Goal: Task Accomplishment & Management: Complete application form

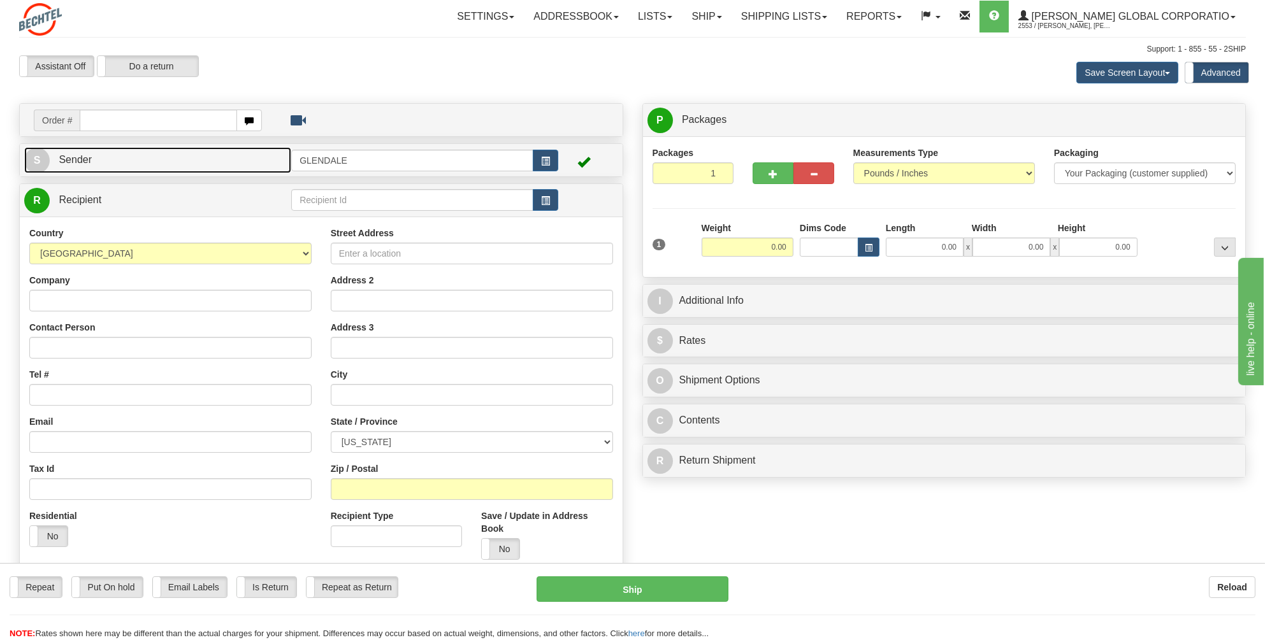
click at [87, 158] on span "Sender" at bounding box center [75, 159] width 33 height 11
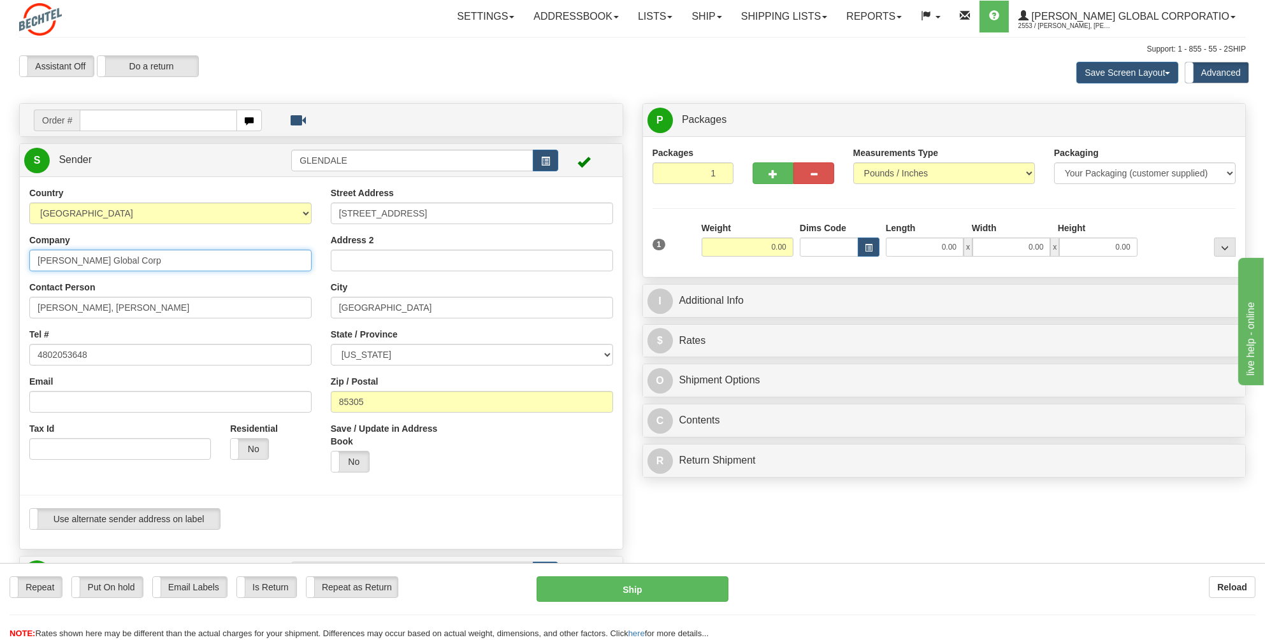
drag, startPoint x: 131, startPoint y: 261, endPoint x: 25, endPoint y: 260, distance: 106.4
click at [25, 260] on div "Country [GEOGRAPHIC_DATA] [GEOGRAPHIC_DATA] [GEOGRAPHIC_DATA] [GEOGRAPHIC_DATA]…" at bounding box center [170, 328] width 301 height 283
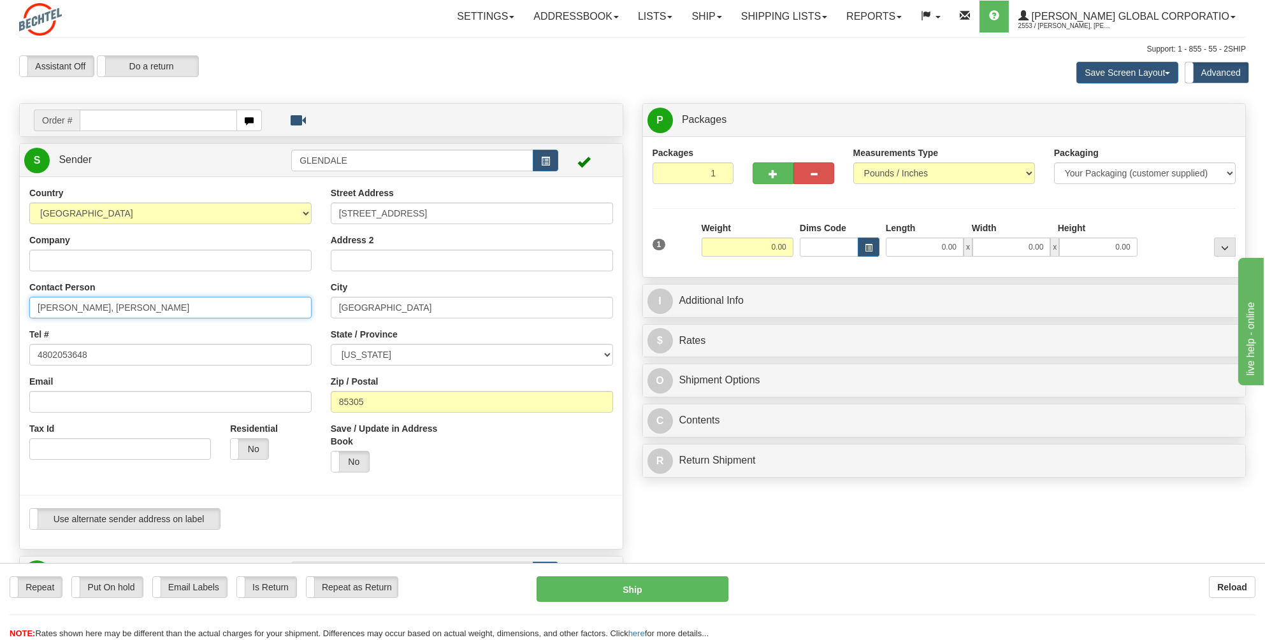
drag, startPoint x: 157, startPoint y: 311, endPoint x: -3, endPoint y: 321, distance: 160.2
click at [0, 321] on html "Training Course Close Toggle navigation Settings Shipping Preferences New Sende…" at bounding box center [632, 320] width 1265 height 640
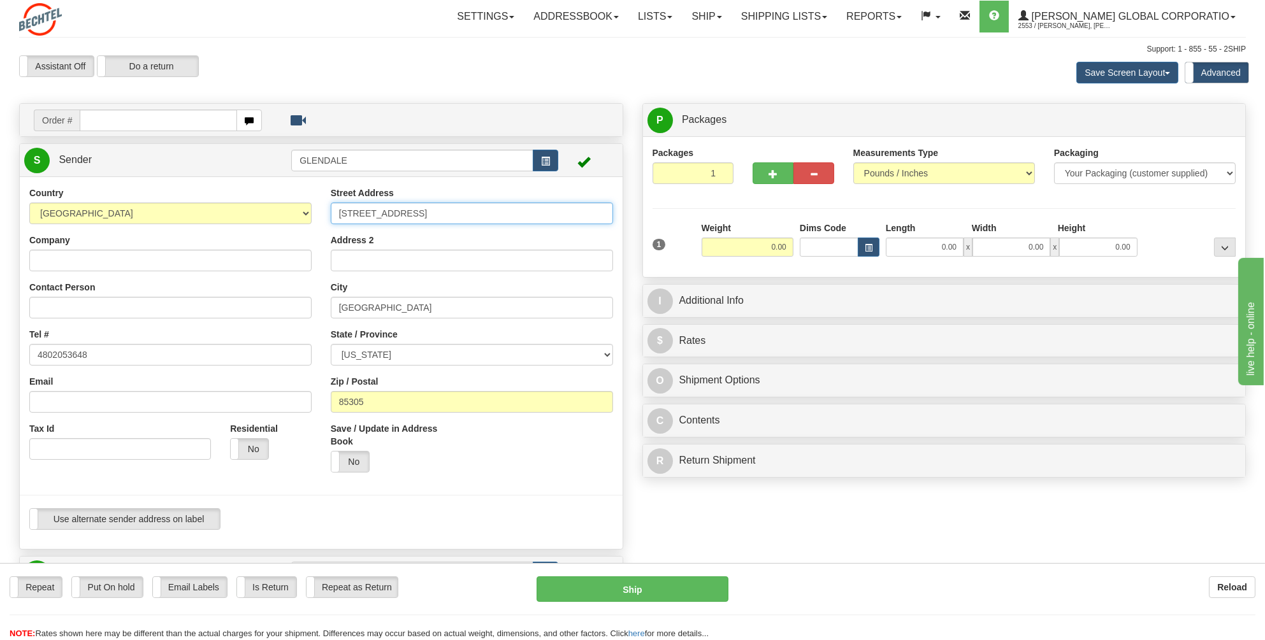
drag, startPoint x: 422, startPoint y: 210, endPoint x: 264, endPoint y: 217, distance: 158.8
click at [264, 217] on div "Country [GEOGRAPHIC_DATA] [GEOGRAPHIC_DATA] [GEOGRAPHIC_DATA] [GEOGRAPHIC_DATA]…" at bounding box center [321, 363] width 603 height 353
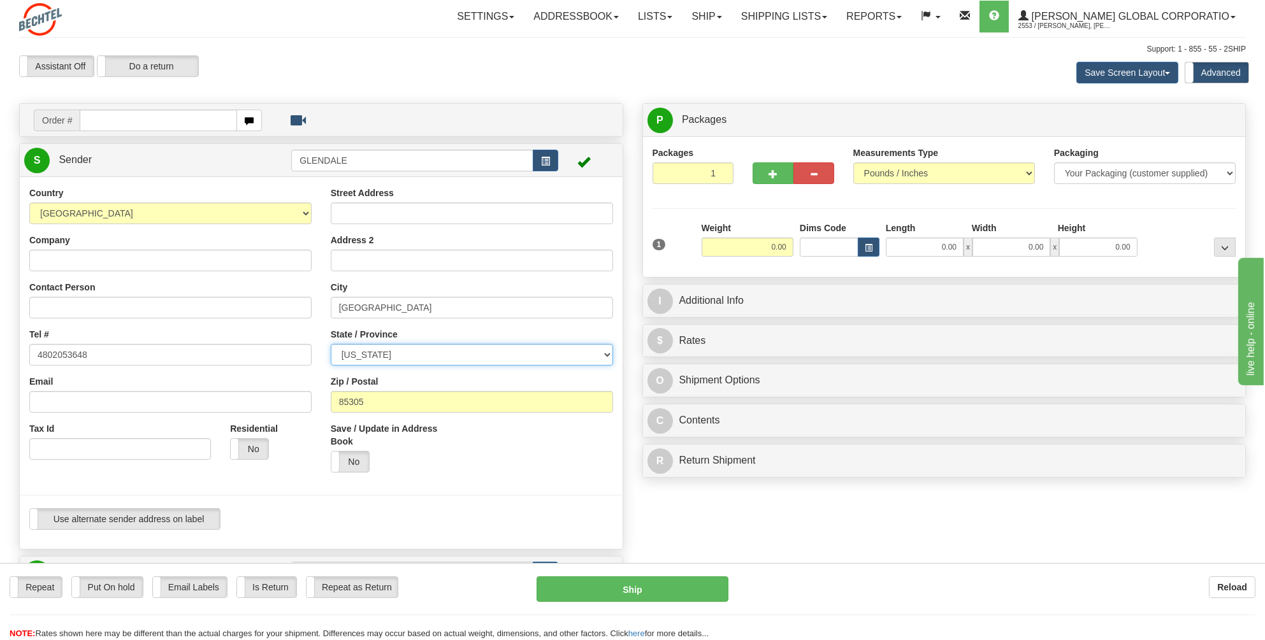
click at [315, 351] on div "Country [GEOGRAPHIC_DATA] [GEOGRAPHIC_DATA] [GEOGRAPHIC_DATA] [GEOGRAPHIC_DATA]…" at bounding box center [321, 363] width 603 height 353
click at [604, 354] on select "[US_STATE] [US_STATE] [US_STATE] [US_STATE] Armed Forces America Armed Forces E…" at bounding box center [472, 355] width 282 height 22
drag, startPoint x: 381, startPoint y: 305, endPoint x: 280, endPoint y: 310, distance: 100.8
click at [280, 310] on div "Country [GEOGRAPHIC_DATA] [GEOGRAPHIC_DATA] [GEOGRAPHIC_DATA] [GEOGRAPHIC_DATA]…" at bounding box center [321, 363] width 603 height 353
type input "[GEOGRAPHIC_DATA]"
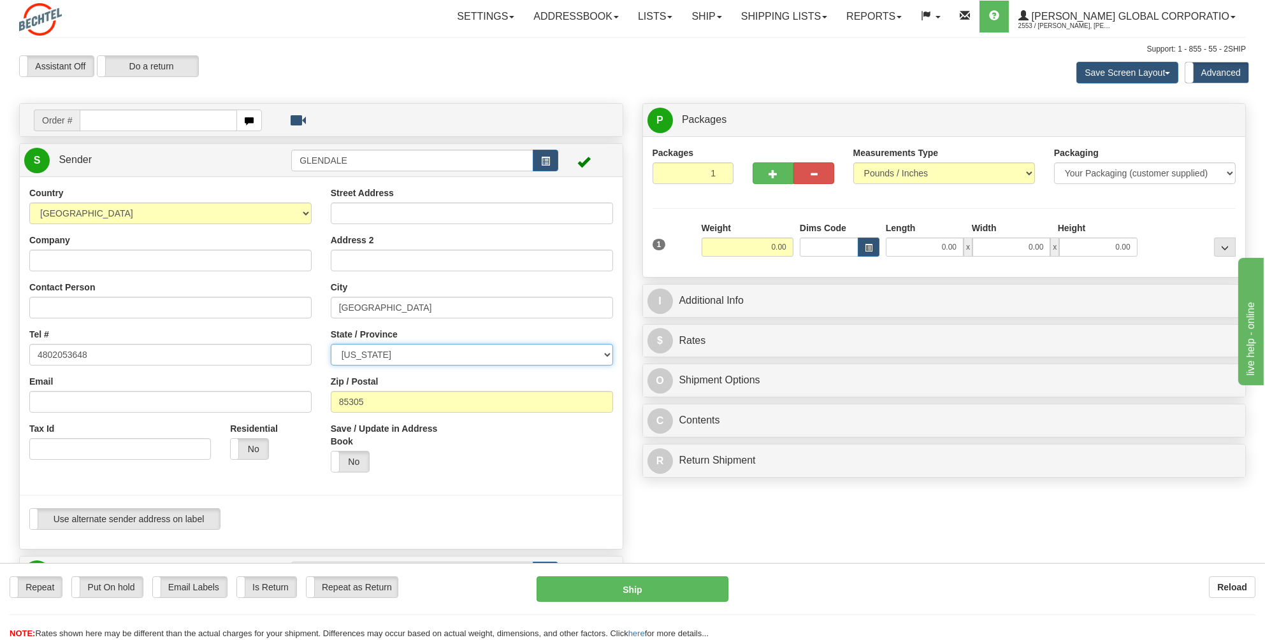
click at [602, 354] on select "[US_STATE] [US_STATE] [US_STATE] [US_STATE] Armed Forces America Armed Forces E…" at bounding box center [472, 355] width 282 height 22
select select "NY"
click at [331, 344] on select "[US_STATE] [US_STATE] [US_STATE] [US_STATE] Armed Forces America Armed Forces E…" at bounding box center [472, 355] width 282 height 22
drag, startPoint x: 377, startPoint y: 400, endPoint x: 312, endPoint y: 399, distance: 65.0
click at [312, 399] on div "Country [GEOGRAPHIC_DATA] [GEOGRAPHIC_DATA] [GEOGRAPHIC_DATA] [GEOGRAPHIC_DATA]…" at bounding box center [321, 363] width 603 height 353
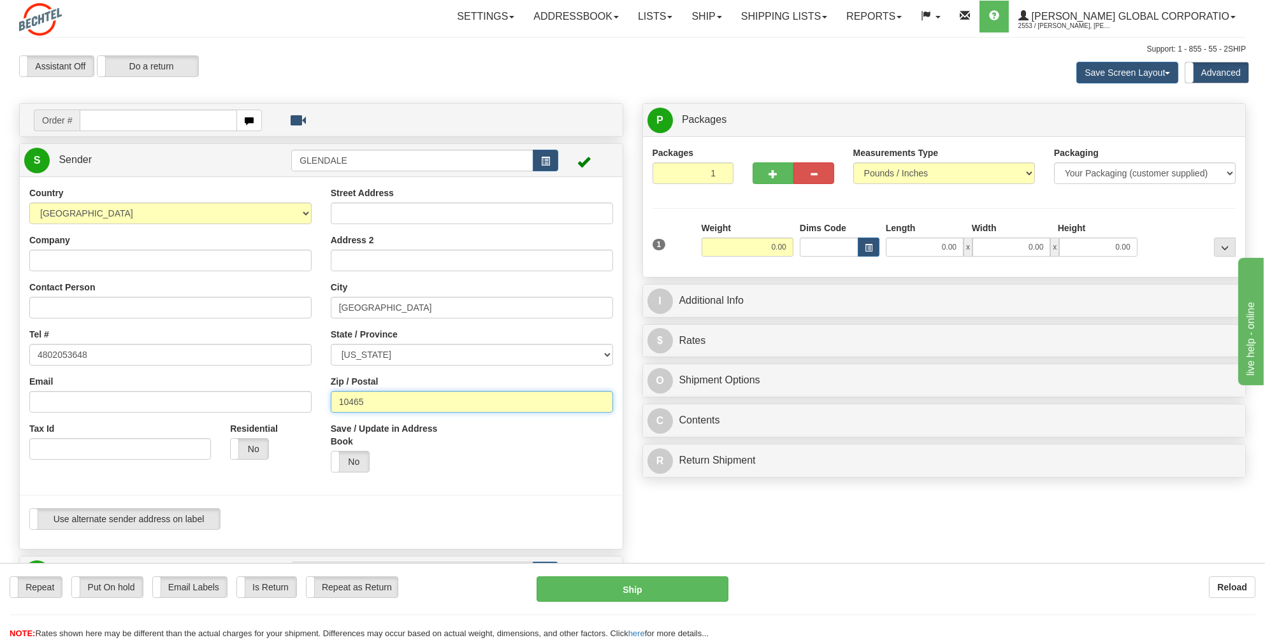
type input "10465"
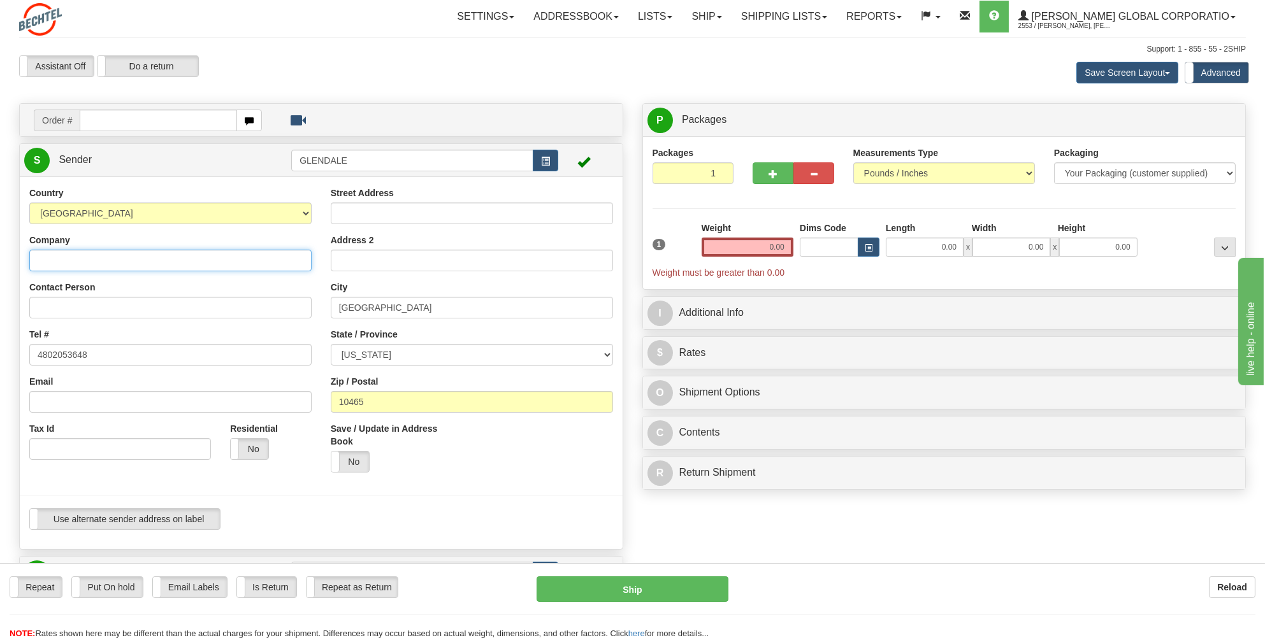
paste input "[GEOGRAPHIC_DATA]"
type input "[GEOGRAPHIC_DATA]"
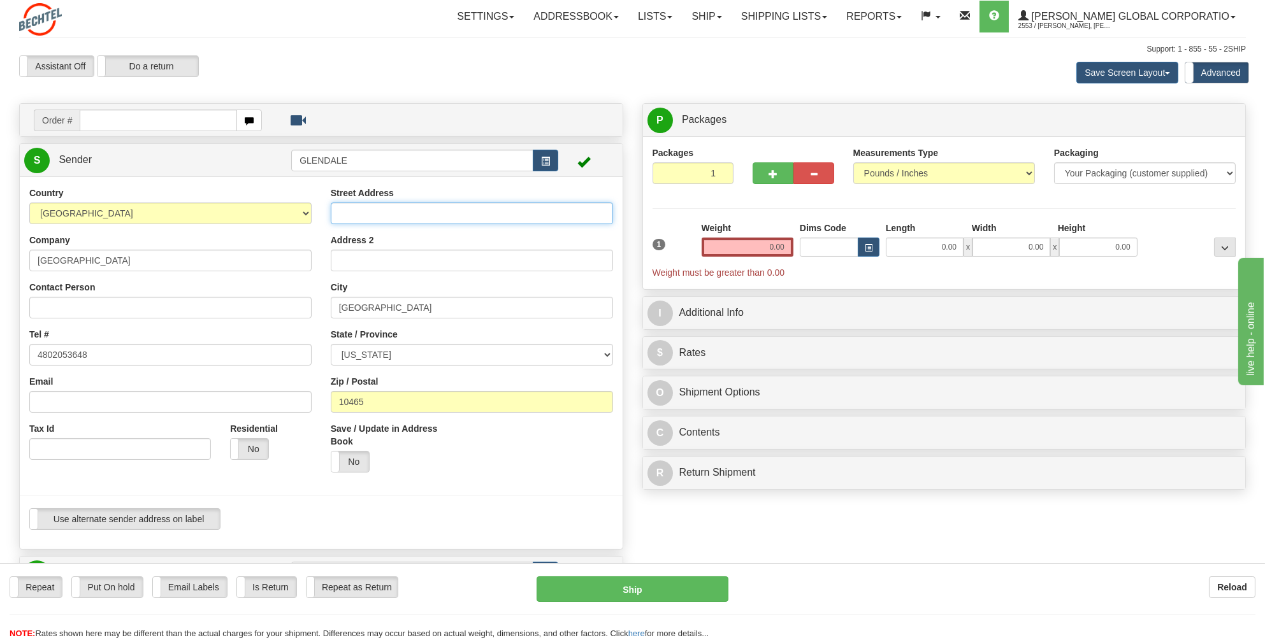
click at [347, 212] on input "Street Address" at bounding box center [472, 214] width 282 height 22
paste input "[STREET_ADDRESS]"
type input "[STREET_ADDRESS]"
click at [786, 245] on input "0.00" at bounding box center [748, 247] width 92 height 19
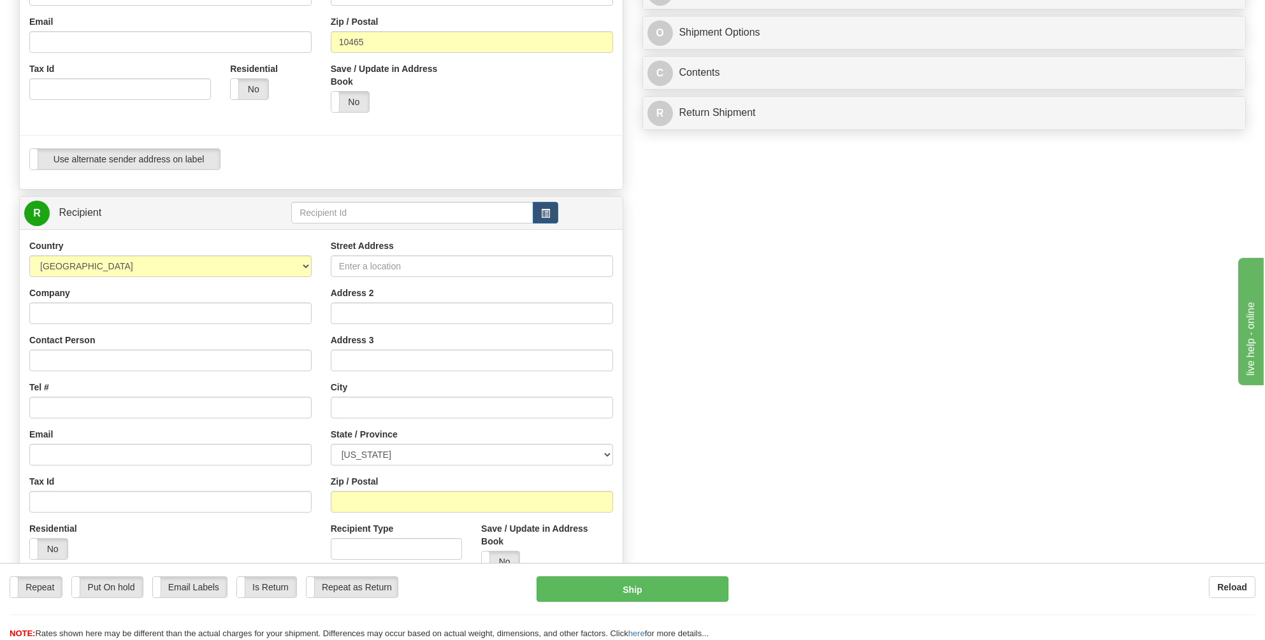
scroll to position [382, 0]
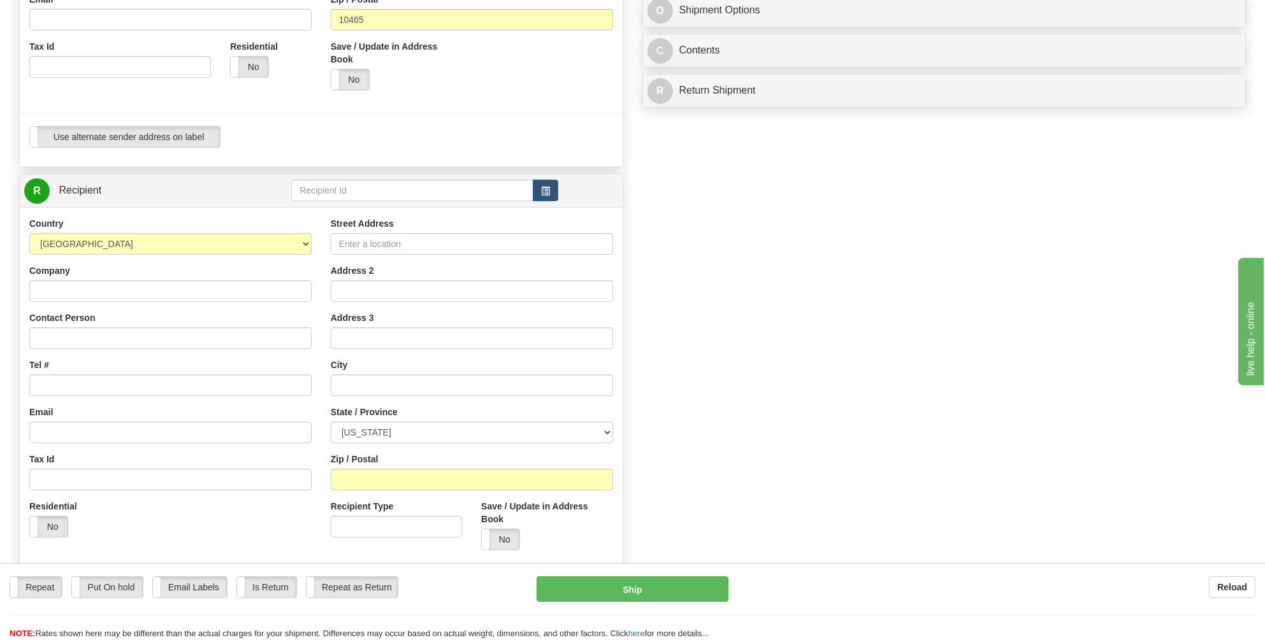
type input "0.00"
click at [48, 282] on input "Company" at bounding box center [170, 291] width 282 height 22
click at [40, 332] on input "Contact Person" at bounding box center [170, 339] width 282 height 22
paste input "[PERSON_NAME]"
type input "[PERSON_NAME]"
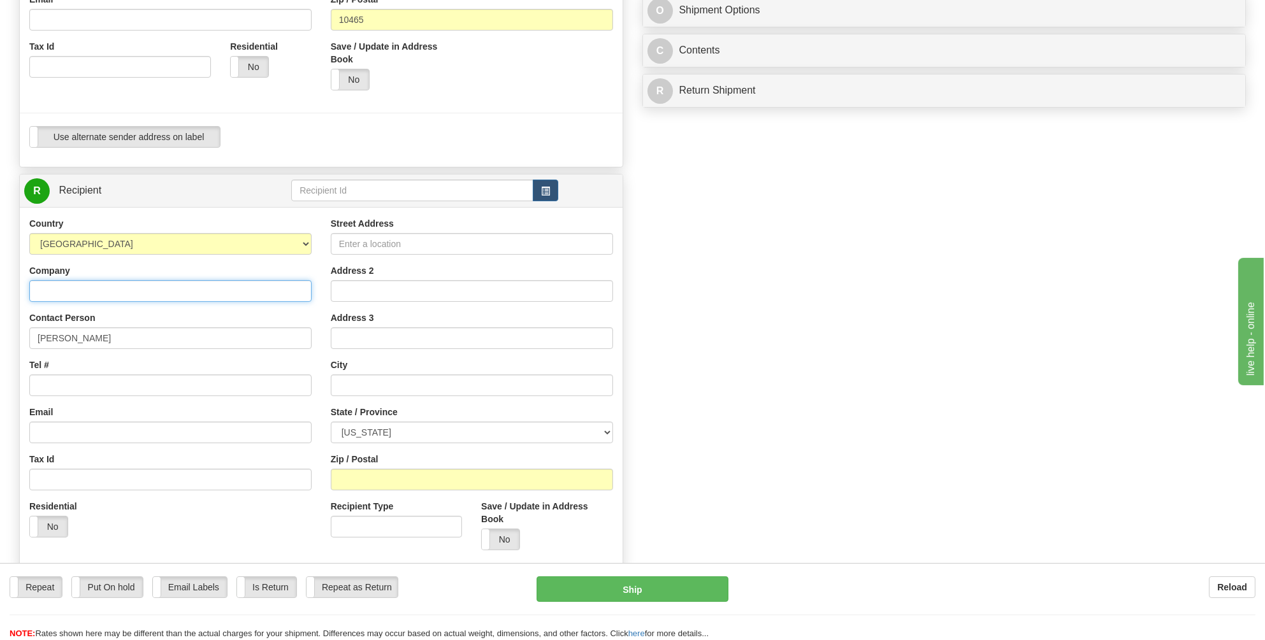
click at [36, 280] on input "Company" at bounding box center [170, 291] width 282 height 22
paste input "[PERSON_NAME] Equipment Operations"
type input "[PERSON_NAME] Equipment Operations"
click at [58, 375] on input "Tel #" at bounding box center [170, 386] width 282 height 22
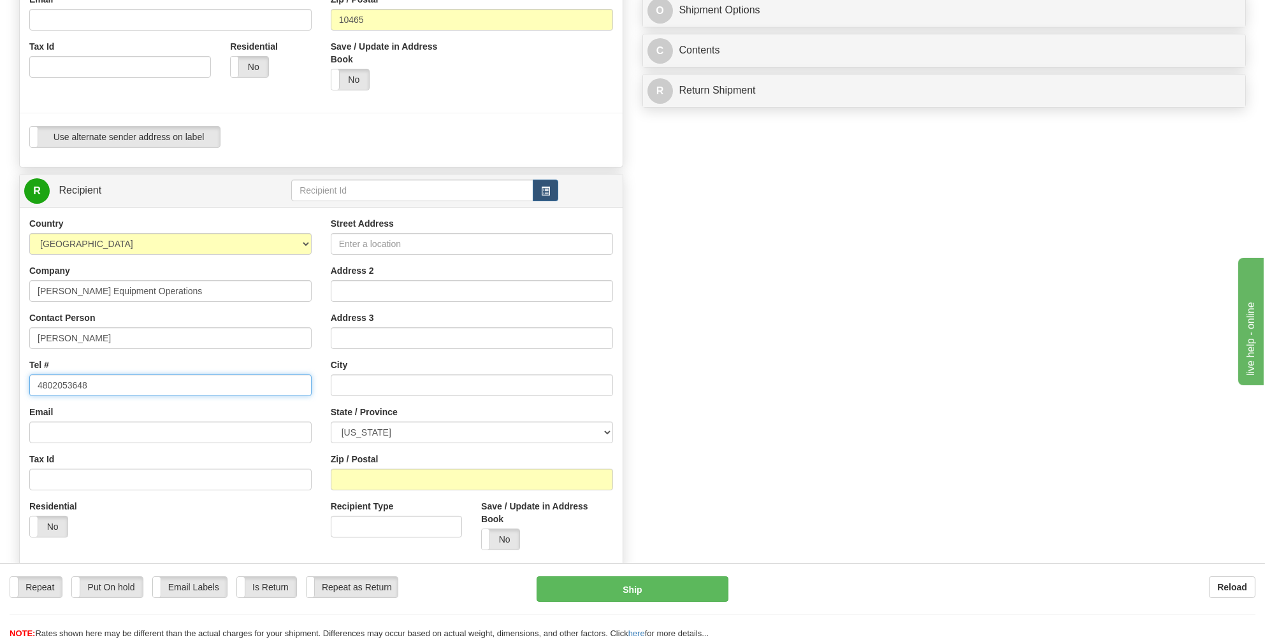
type input "4802053648"
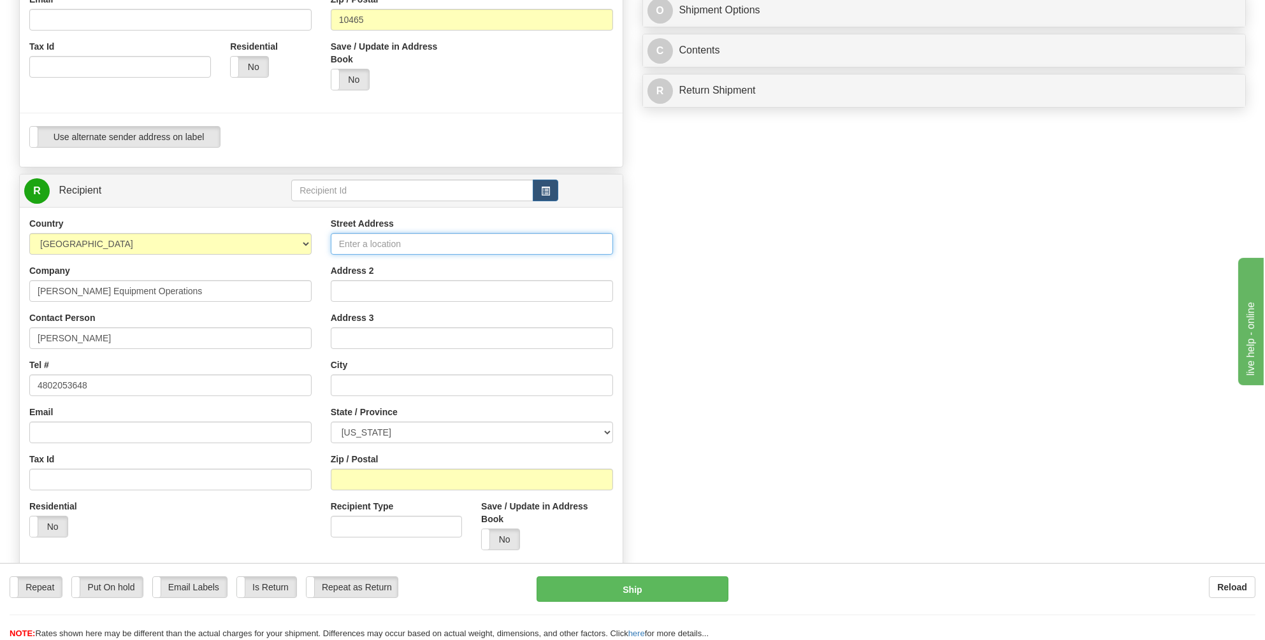
click at [361, 233] on input "Street Address" at bounding box center [472, 244] width 282 height 22
click at [352, 233] on input "Street Address" at bounding box center [472, 244] width 282 height 22
paste input "[STREET_ADDRESS]"
type input "[STREET_ADDRESS]"
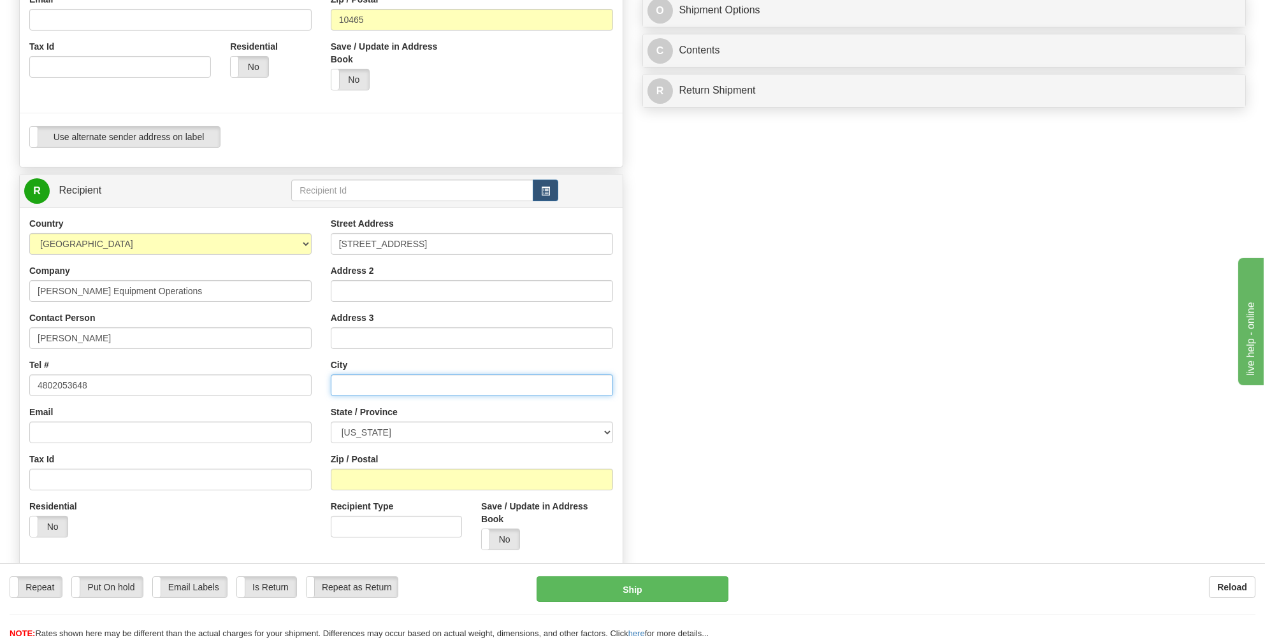
click at [349, 375] on input "text" at bounding box center [472, 386] width 282 height 22
type input "[PERSON_NAME]"
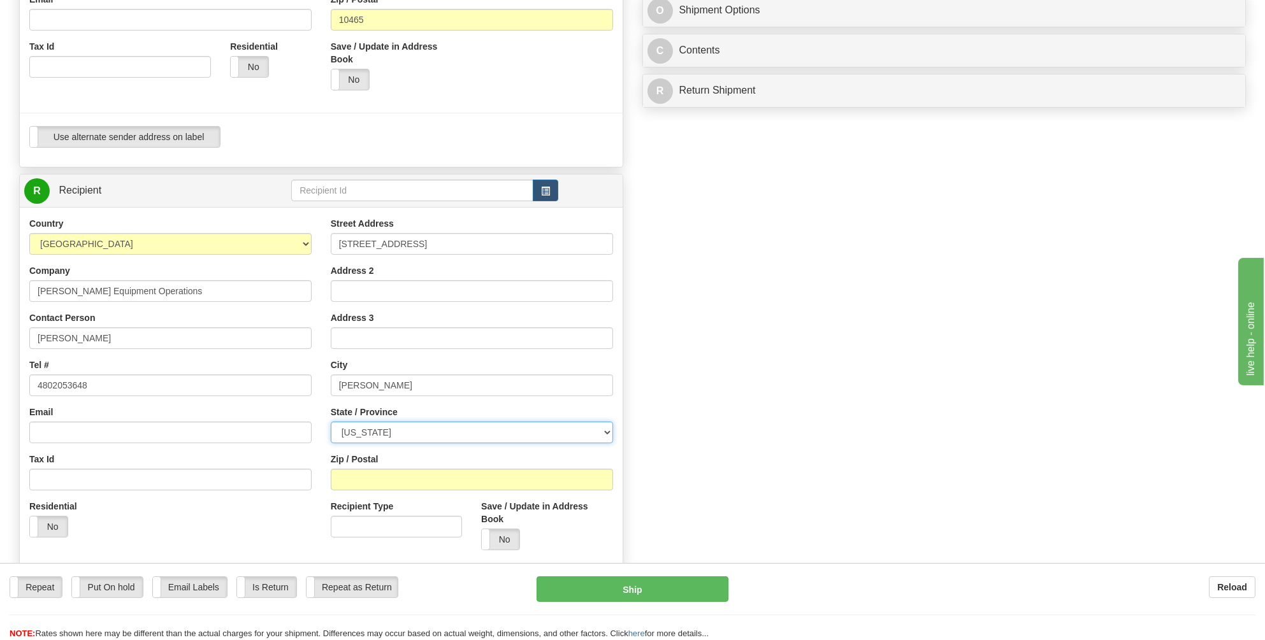
click at [607, 422] on select "[US_STATE] [US_STATE] [US_STATE] [US_STATE] Armed Forces America Armed Forces E…" at bounding box center [472, 433] width 282 height 22
select select "[GEOGRAPHIC_DATA]"
click at [331, 422] on select "[US_STATE] [US_STATE] [US_STATE] [US_STATE] Armed Forces America Armed Forces E…" at bounding box center [472, 433] width 282 height 22
click at [350, 469] on input "Zip / Postal" at bounding box center [472, 480] width 282 height 22
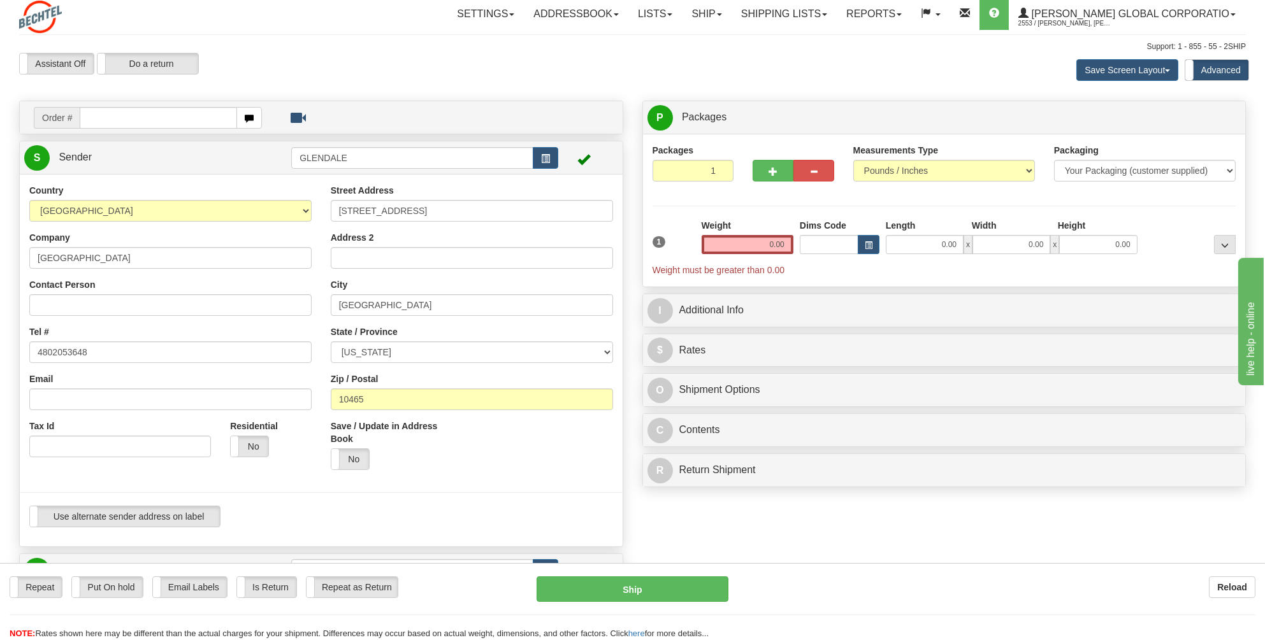
scroll to position [0, 0]
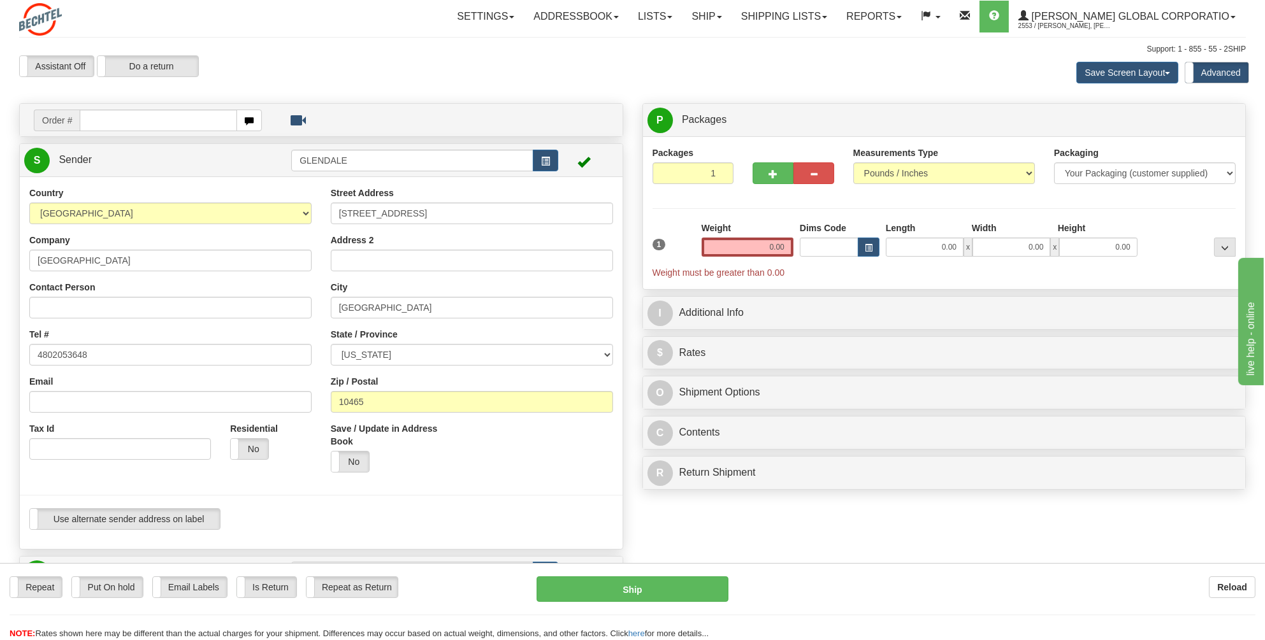
type input "77478"
drag, startPoint x: 791, startPoint y: 245, endPoint x: 765, endPoint y: 247, distance: 25.5
click at [765, 247] on input "0.00" at bounding box center [748, 247] width 92 height 19
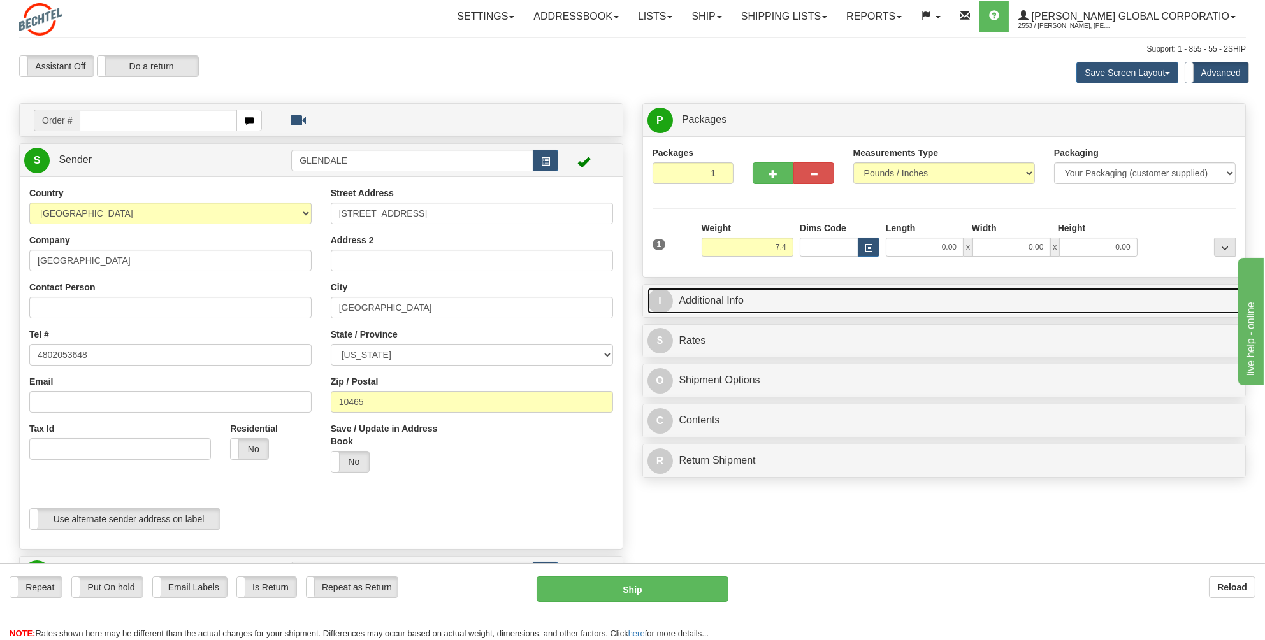
type input "7.40"
click at [727, 298] on link "I Additional Info" at bounding box center [944, 301] width 594 height 26
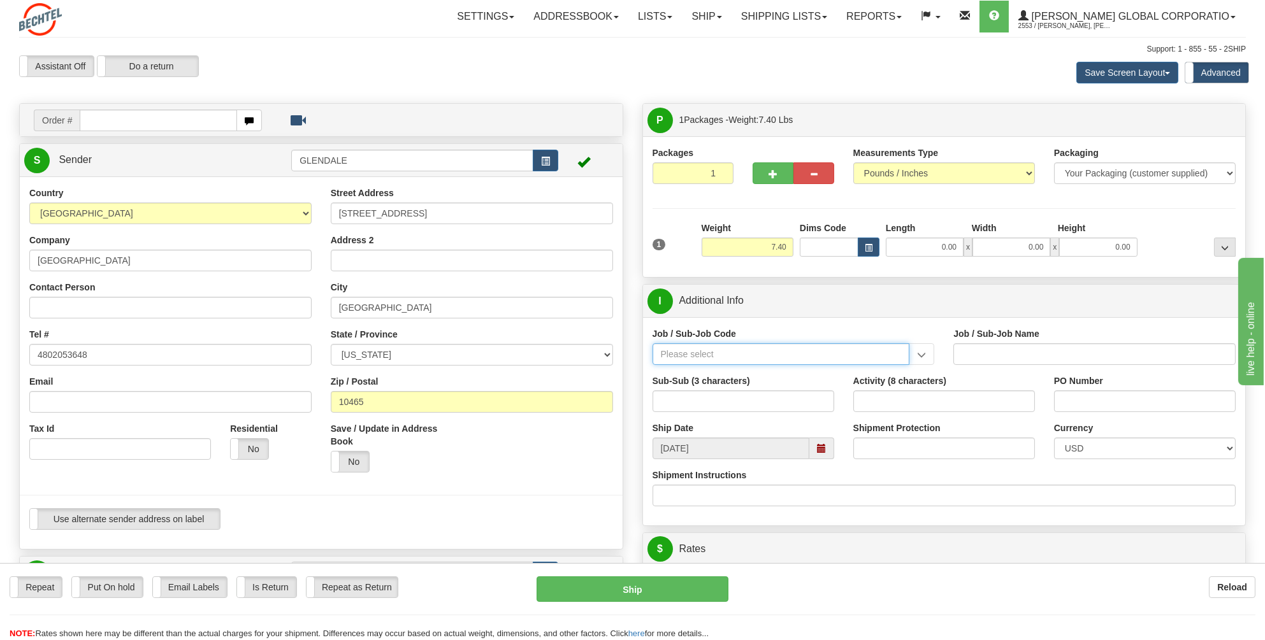
click at [679, 352] on input "Job / Sub-Job Code" at bounding box center [781, 354] width 257 height 22
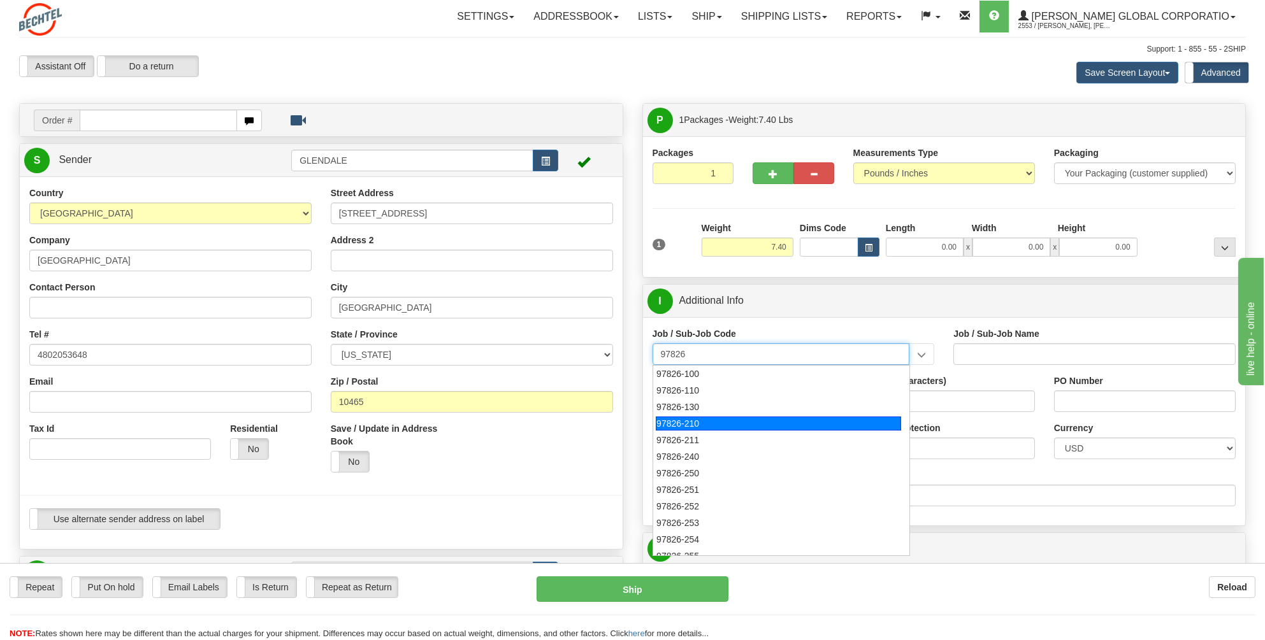
click at [682, 421] on div "97826-210" at bounding box center [778, 424] width 245 height 14
type input "97826-210"
type input "TALENT GROWTH FUND - UR RECRUITING"
type input "97826-210"
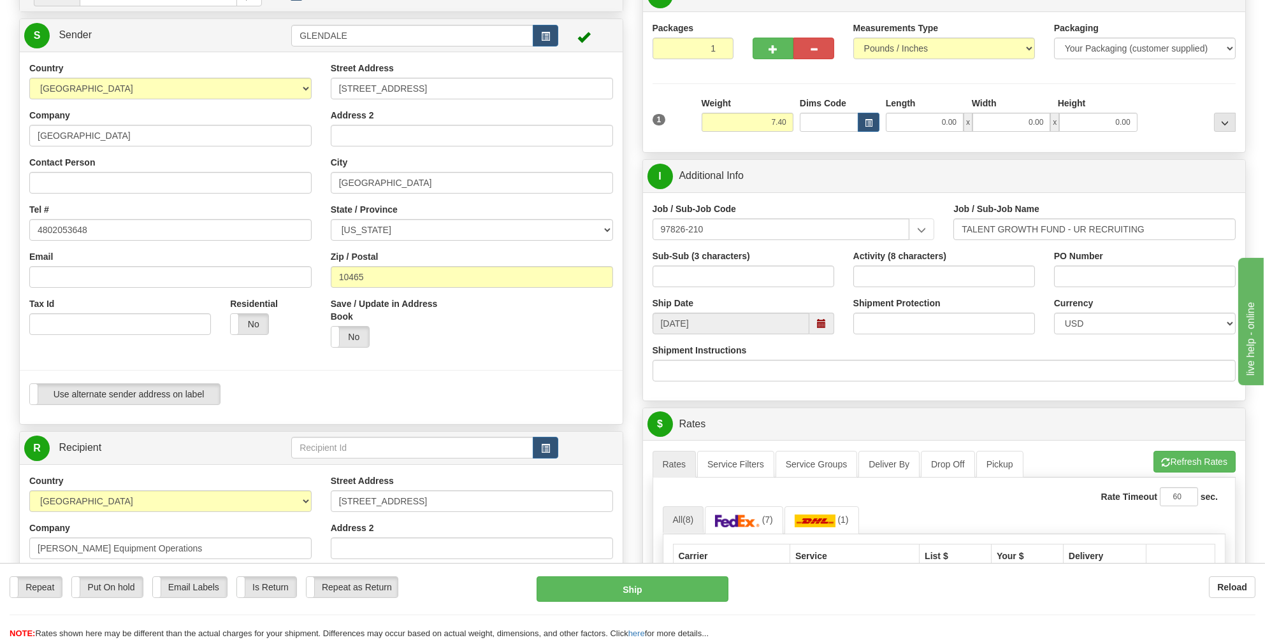
scroll to position [127, 0]
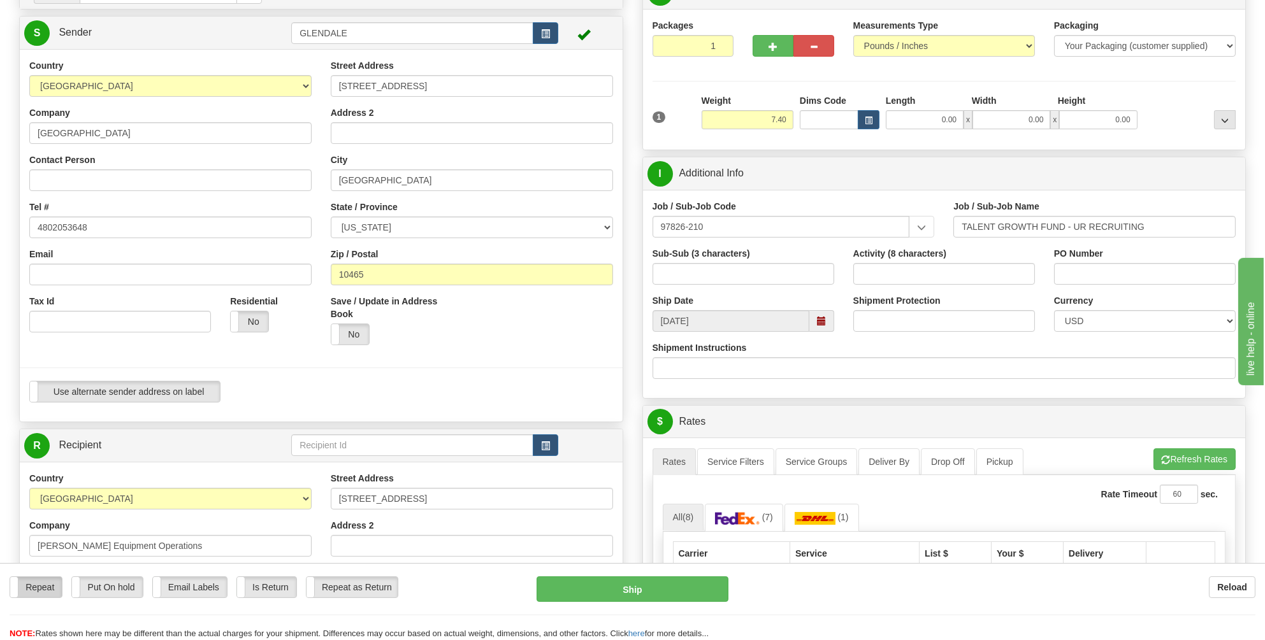
click at [44, 583] on label "Repeat" at bounding box center [36, 587] width 52 height 20
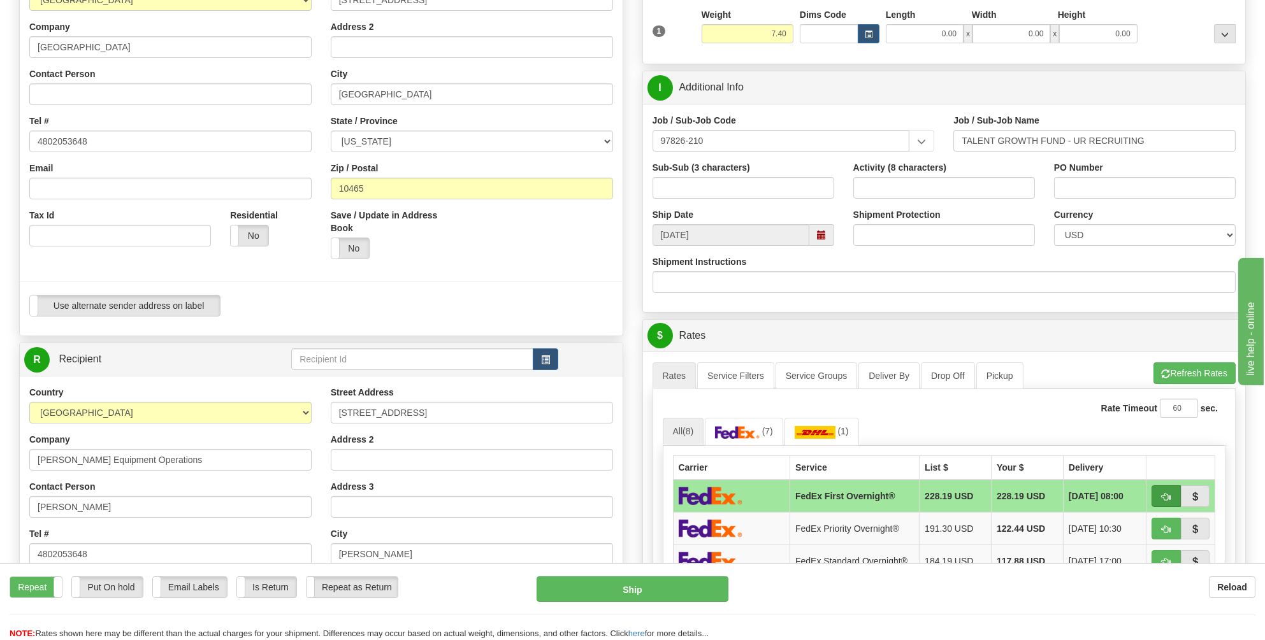
scroll to position [382, 0]
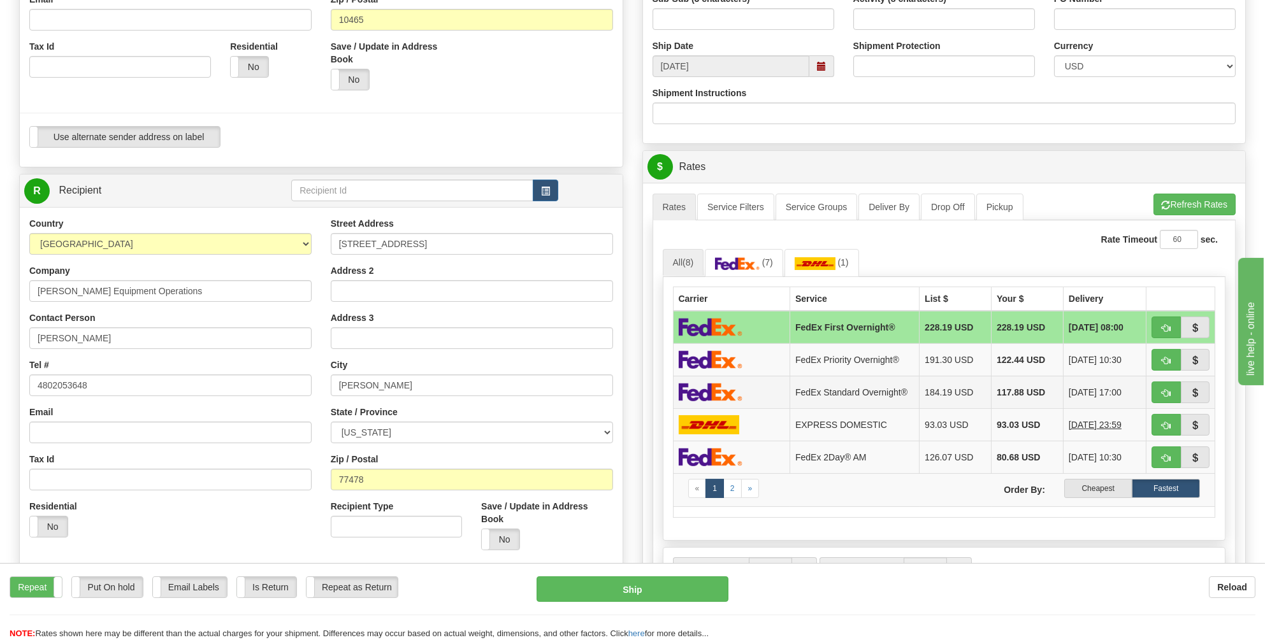
click at [711, 387] on img at bounding box center [711, 392] width 64 height 18
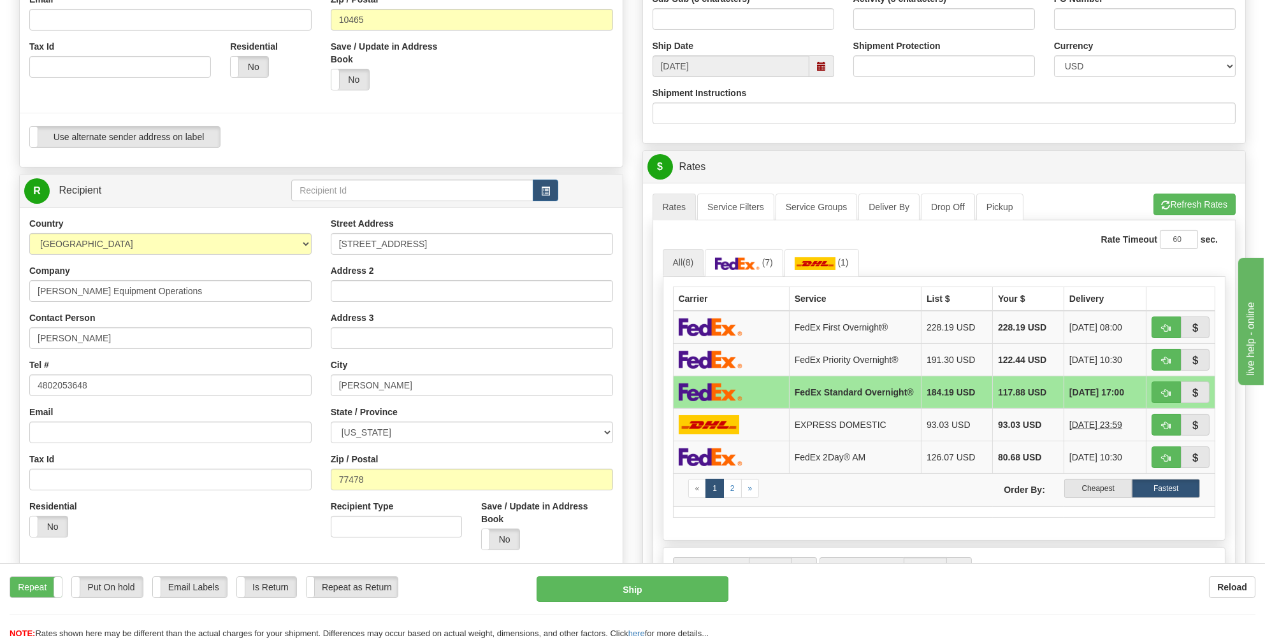
click at [819, 64] on span at bounding box center [821, 66] width 9 height 9
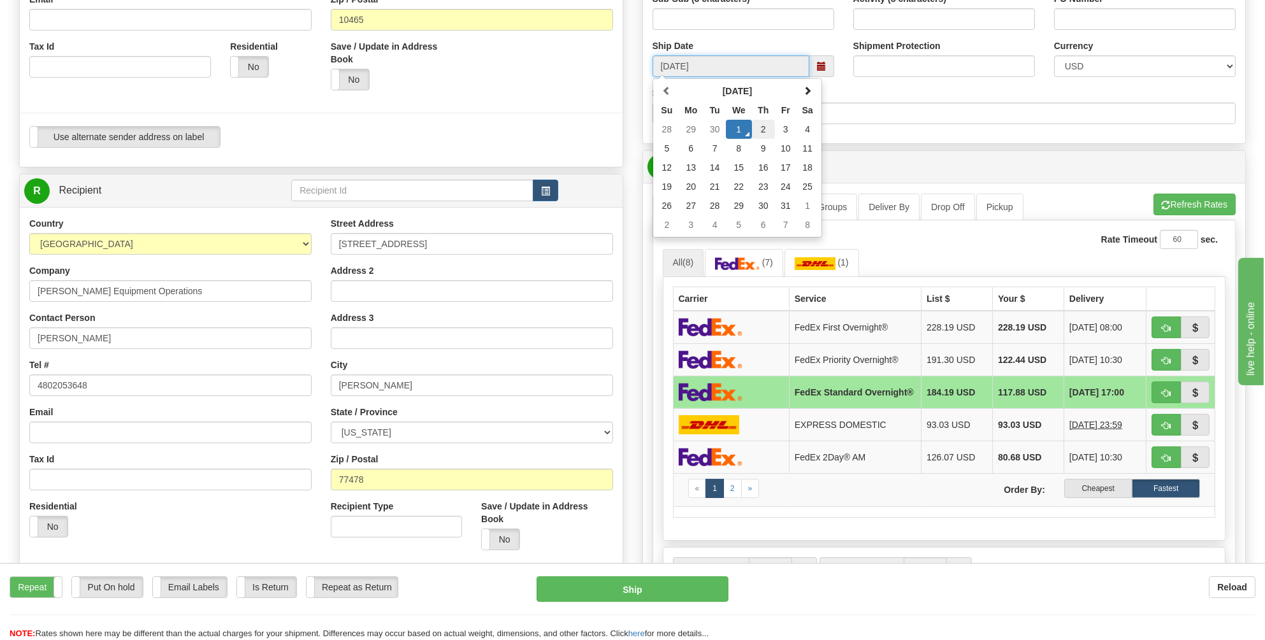
click at [763, 124] on td "2" at bounding box center [763, 129] width 23 height 19
type input "[DATE]"
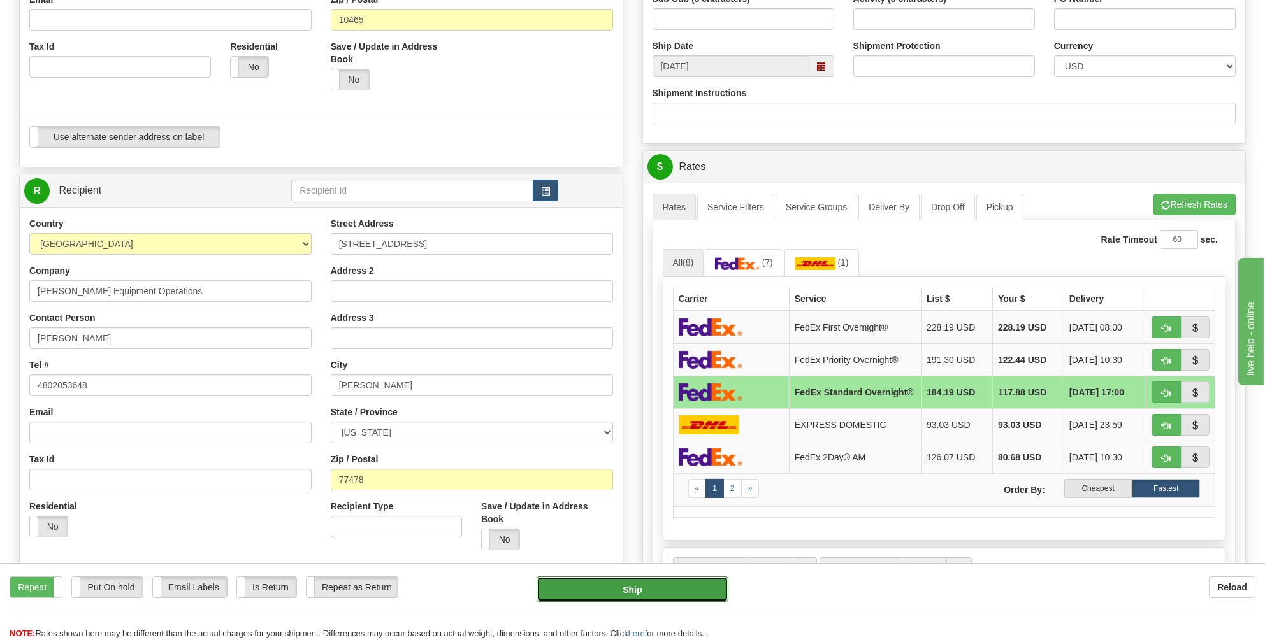
click at [623, 588] on button "Ship" at bounding box center [633, 589] width 192 height 25
type input "05"
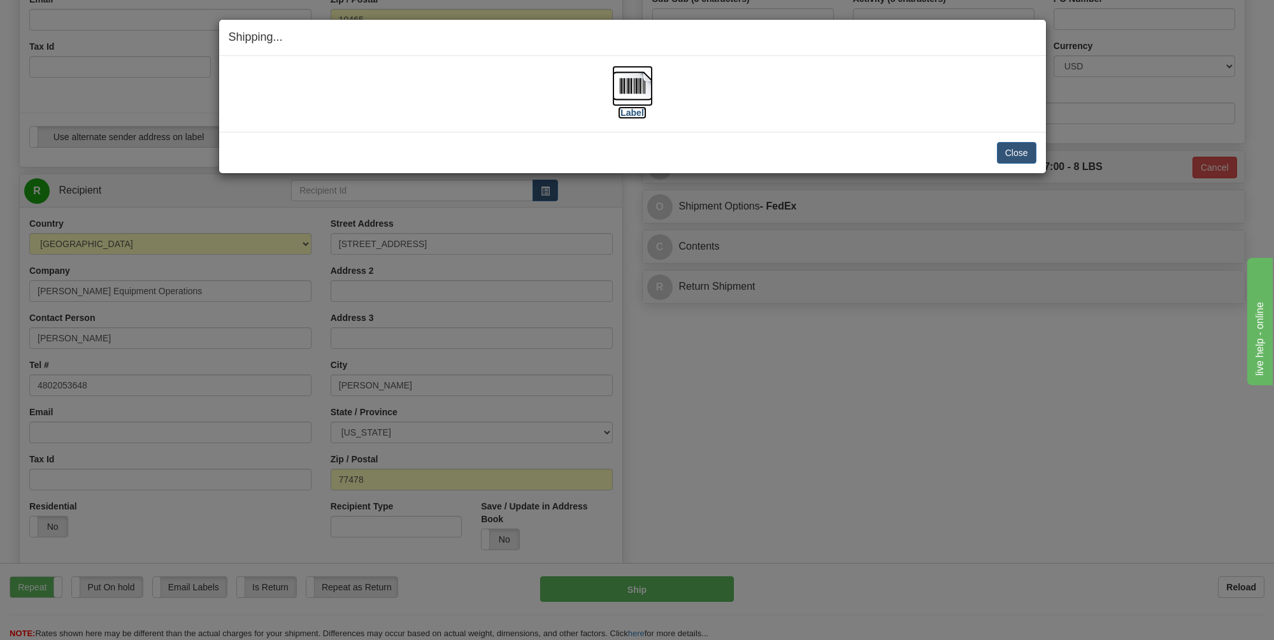
click at [630, 85] on img at bounding box center [632, 86] width 41 height 41
click at [1019, 150] on button "Close" at bounding box center [1017, 153] width 40 height 22
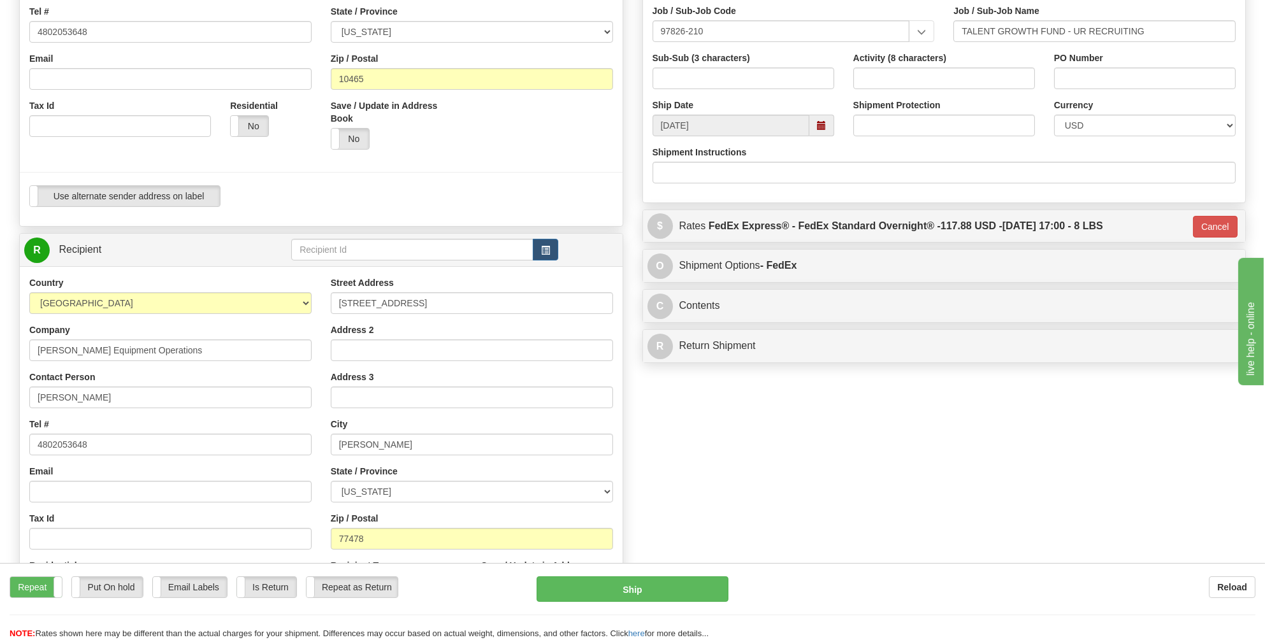
scroll to position [127, 0]
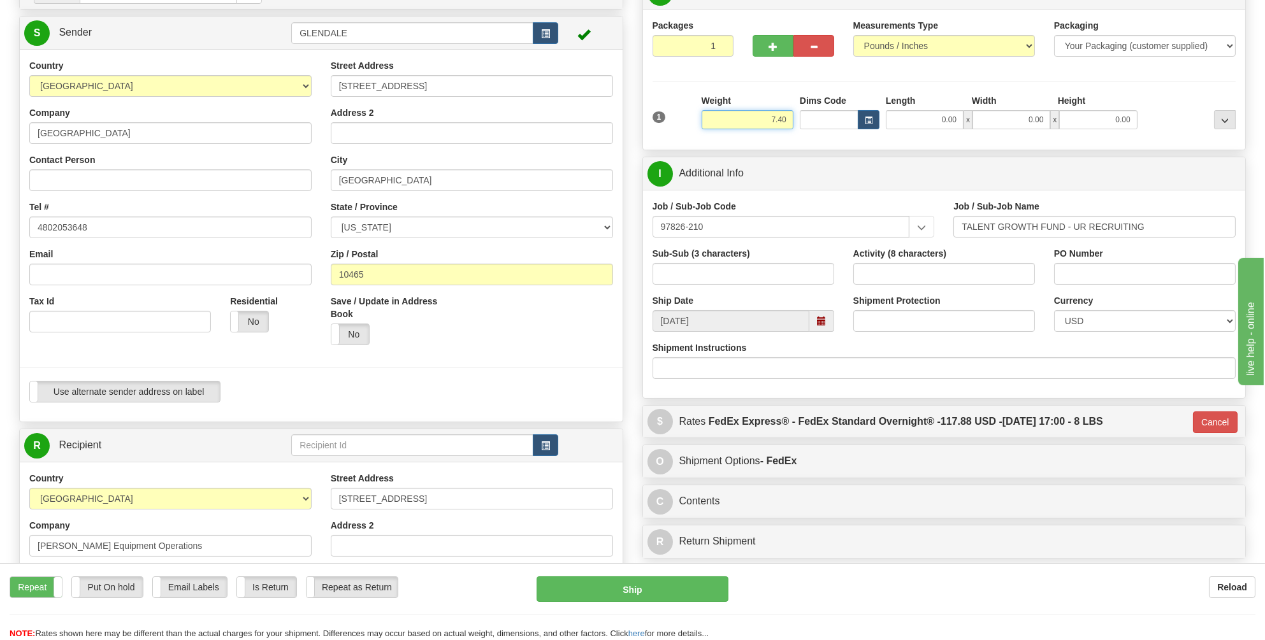
drag, startPoint x: 786, startPoint y: 114, endPoint x: 774, endPoint y: 117, distance: 13.1
click at [774, 117] on input "7.40" at bounding box center [748, 119] width 92 height 19
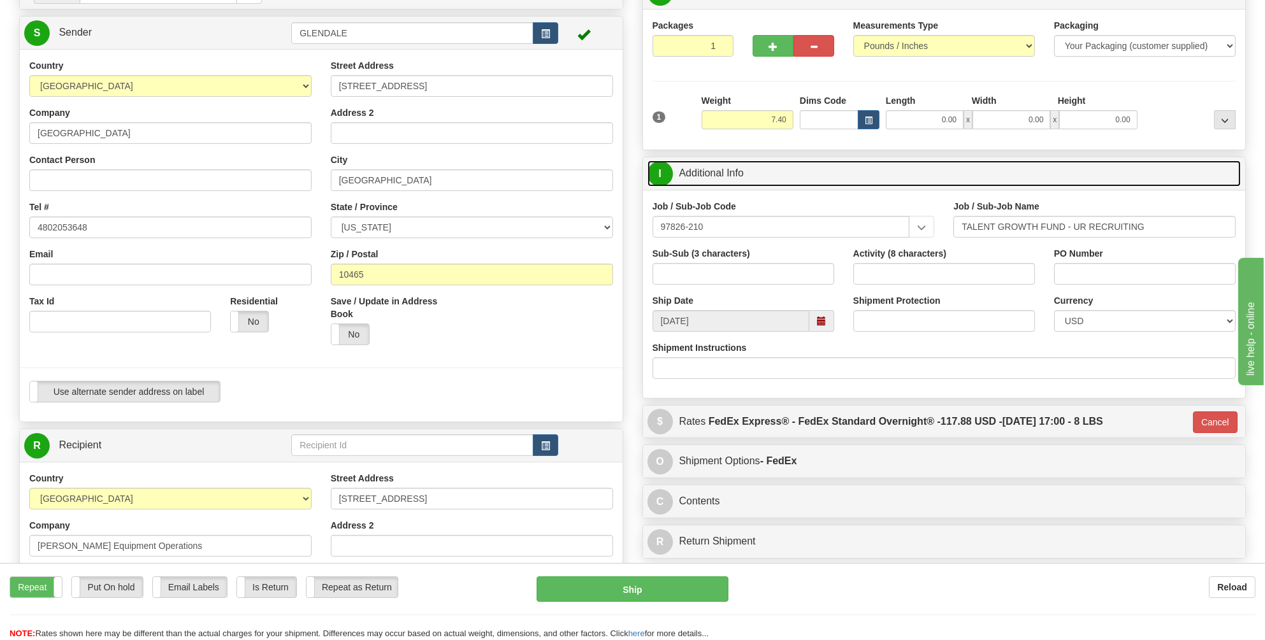
click at [863, 163] on link "I Additional Info" at bounding box center [944, 174] width 594 height 26
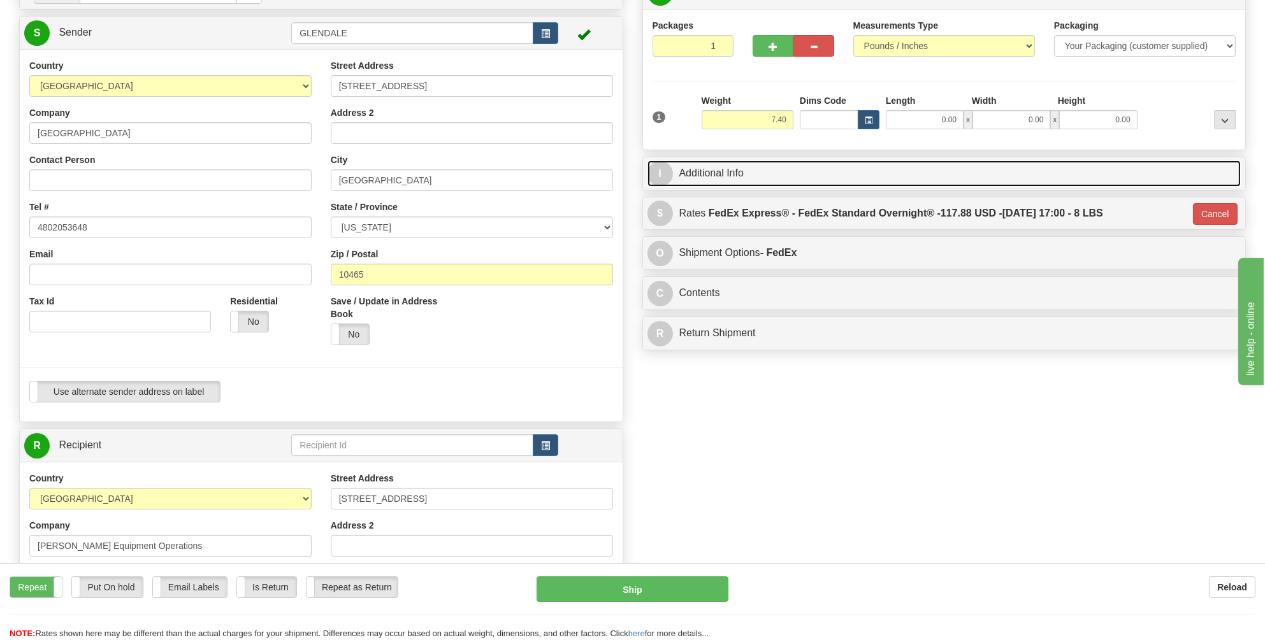
click at [692, 171] on link "I Additional Info" at bounding box center [944, 174] width 594 height 26
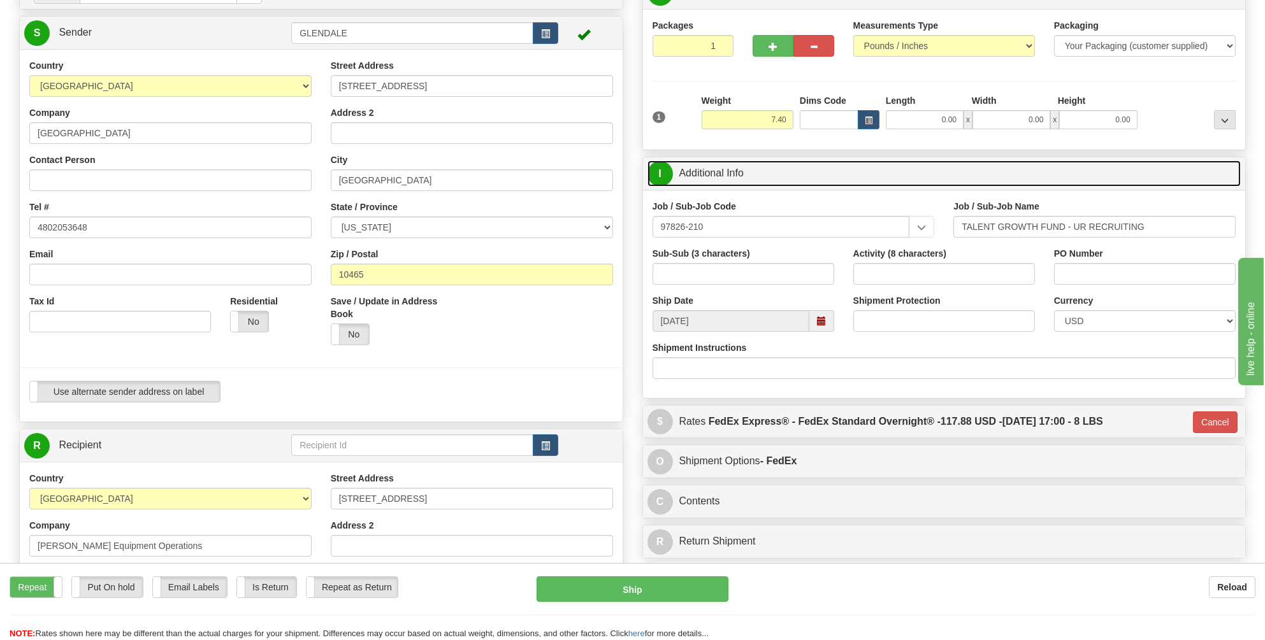
scroll to position [64, 0]
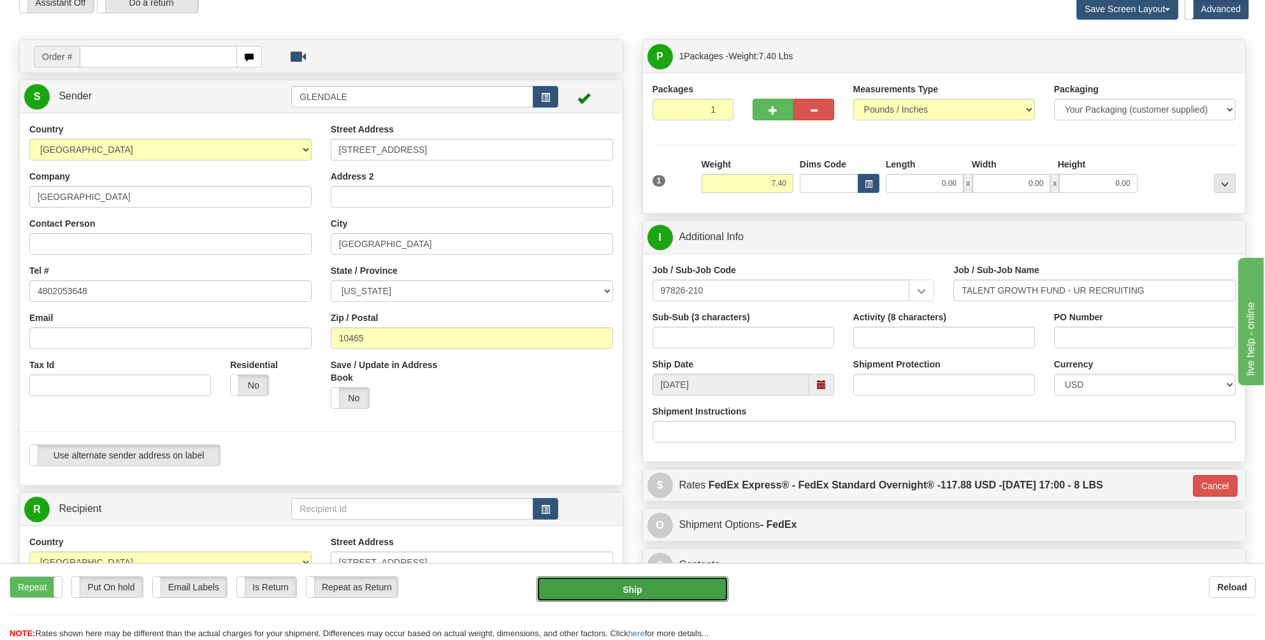
click at [631, 586] on button "Ship" at bounding box center [633, 589] width 192 height 25
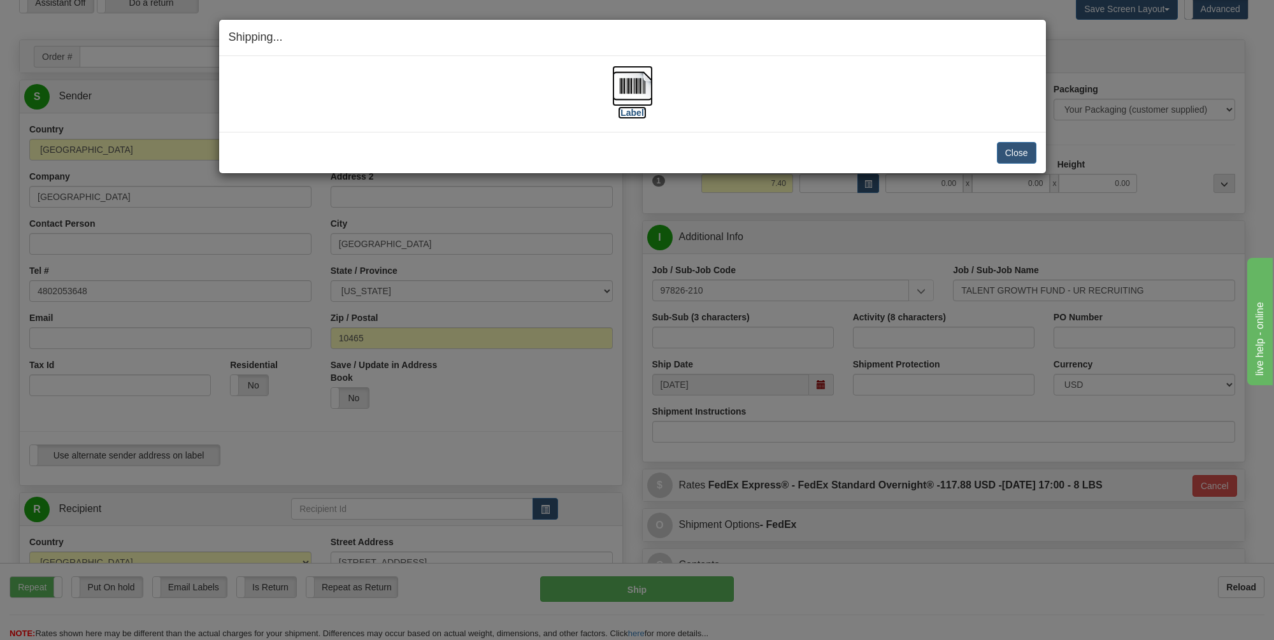
click at [630, 84] on img at bounding box center [632, 86] width 41 height 41
click at [1016, 154] on button "Close" at bounding box center [1017, 153] width 40 height 22
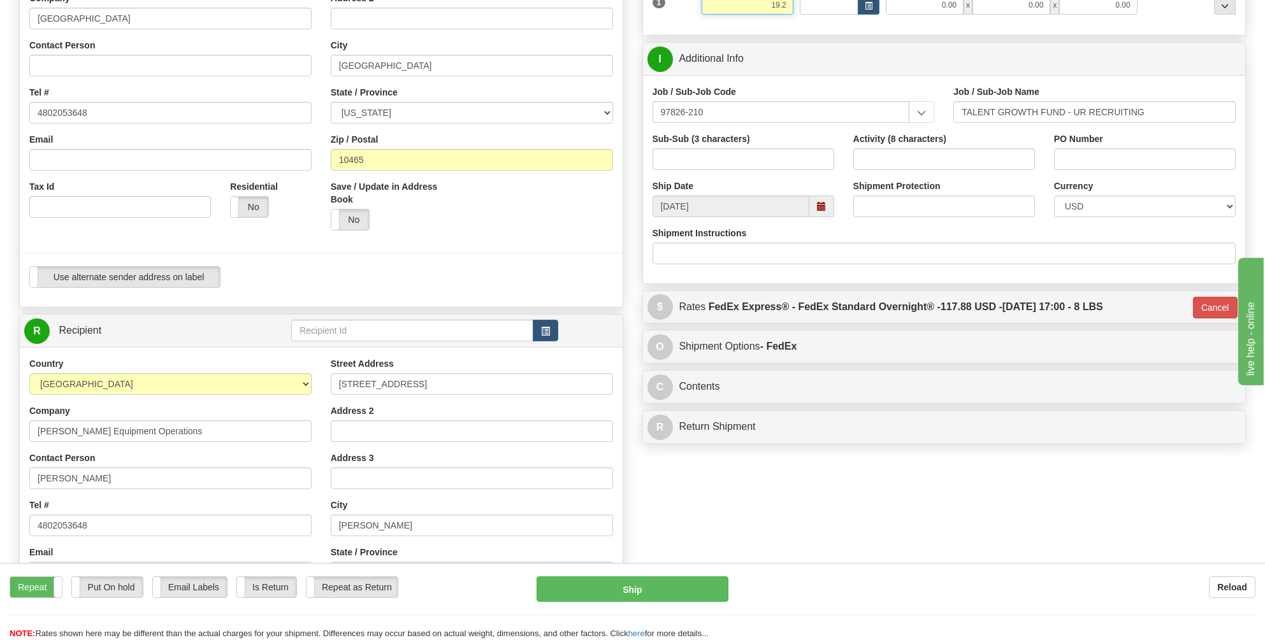
scroll to position [255, 0]
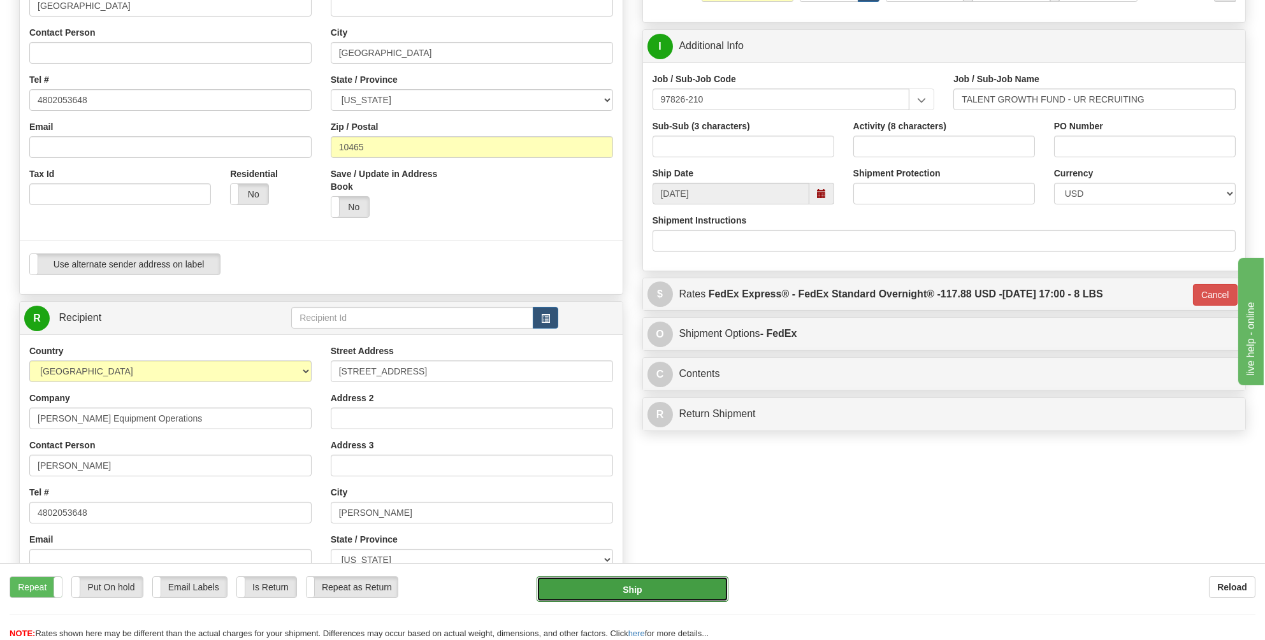
type input "19.20"
type input "05"
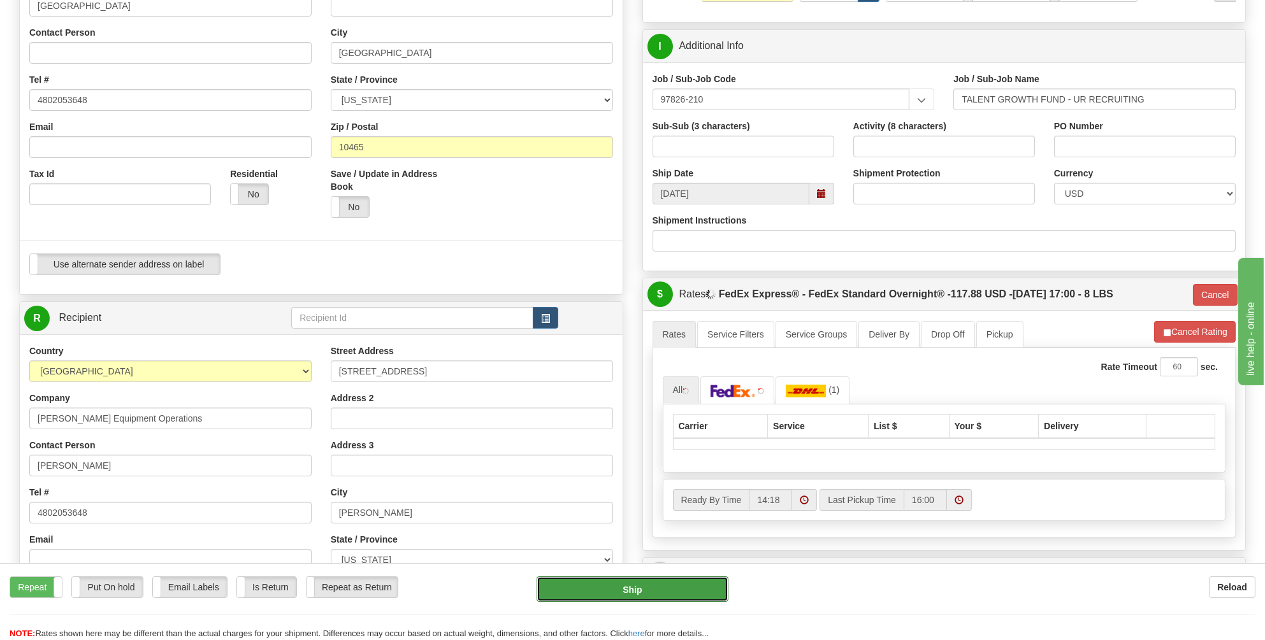
click at [635, 592] on button "Ship" at bounding box center [633, 589] width 192 height 25
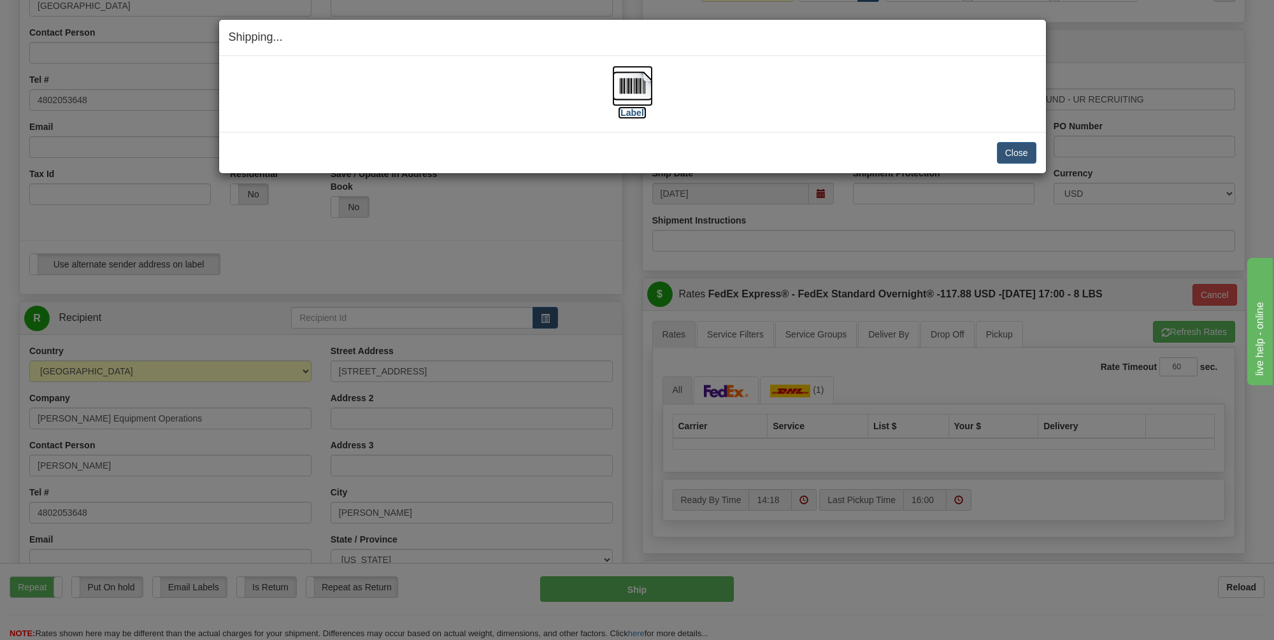
click at [638, 88] on img at bounding box center [632, 86] width 41 height 41
click at [1014, 152] on button "Close" at bounding box center [1017, 153] width 40 height 22
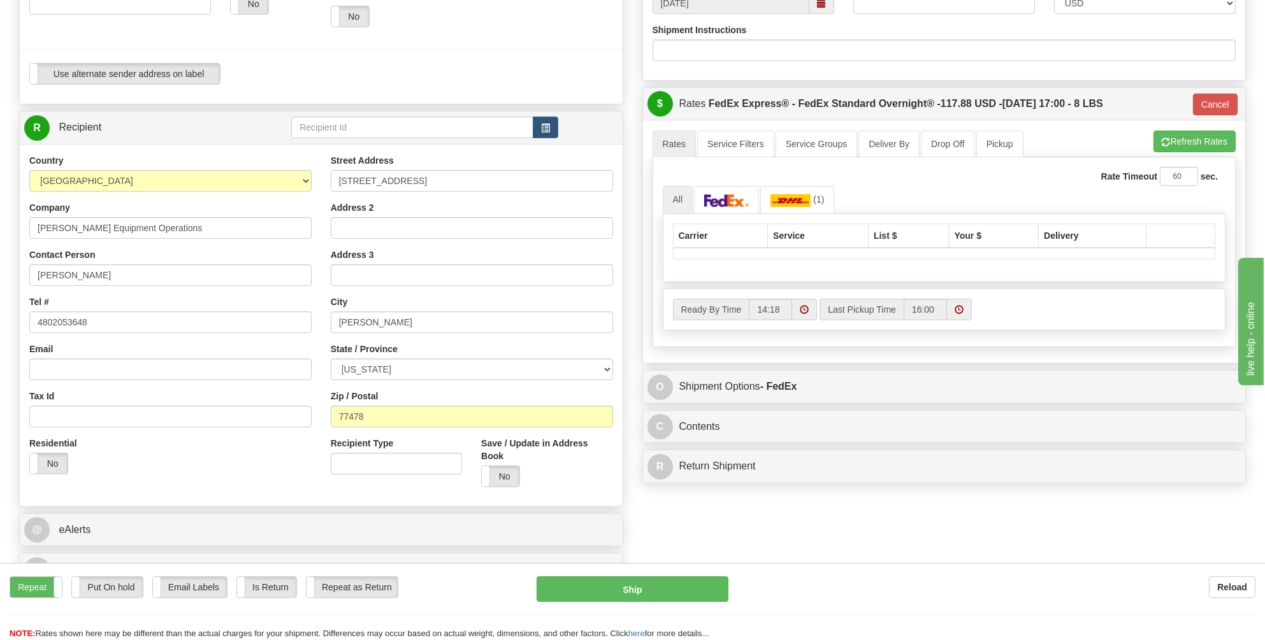
scroll to position [446, 0]
click at [505, 466] on label "No" at bounding box center [501, 476] width 38 height 20
